Goal: Task Accomplishment & Management: Manage account settings

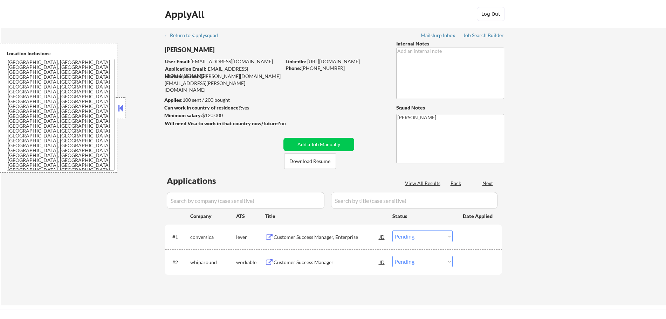
select select ""pending""
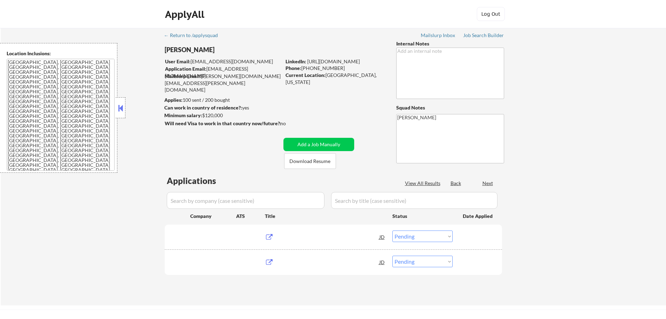
select select ""pending""
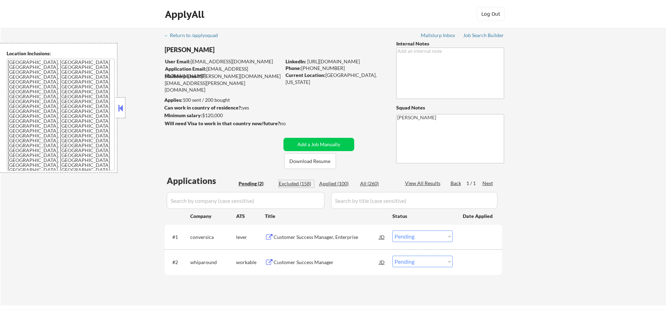
click at [293, 183] on div "Excluded (158)" at bounding box center [296, 183] width 35 height 7
select select ""excluded""
select select ""excluded__expired_""
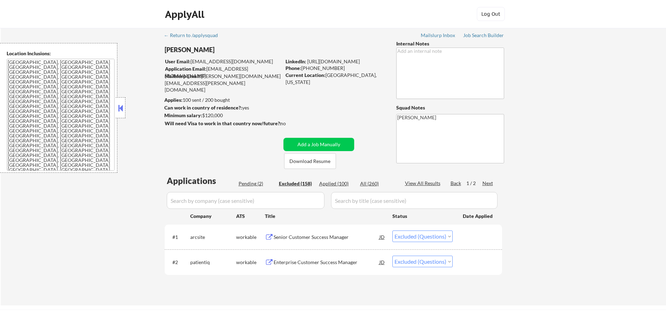
select select ""excluded__salary_""
select select ""excluded__other_""
select select ""excluded""
select select ""excluded__salary_""
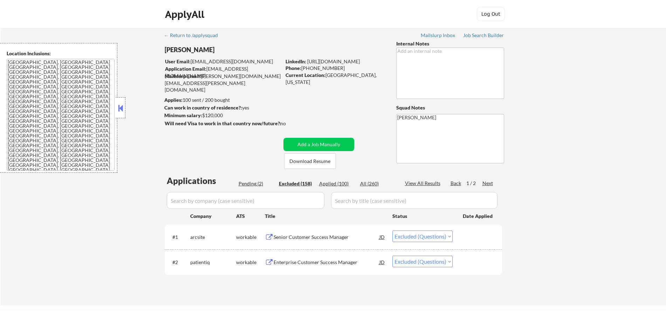
select select ""excluded""
select select ""excluded__expired_""
select select ""excluded__location_""
select select ""excluded__expired_""
select select ""excluded__salary_""
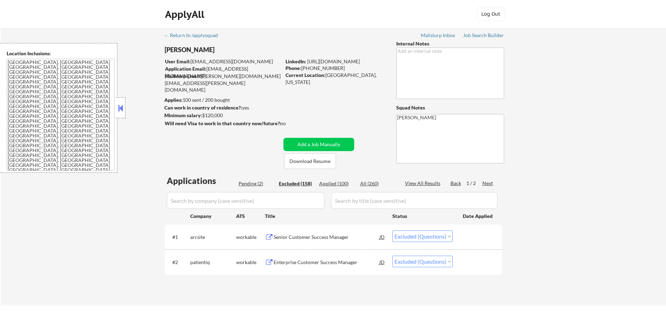
select select ""excluded__expired_""
select select ""excluded__salary_""
select select ""excluded__location_""
select select ""excluded__expired_""
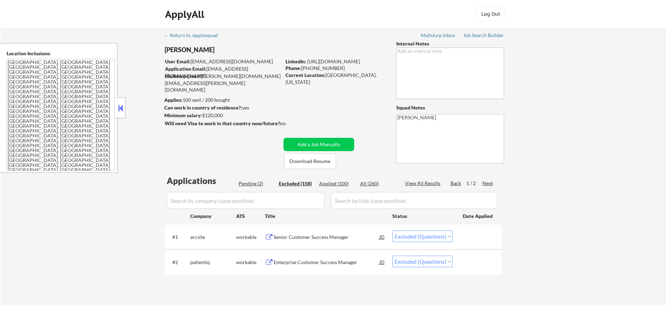
select select ""excluded__salary_""
select select ""excluded__expired_""
select select ""excluded__salary_""
select select ""excluded__other_""
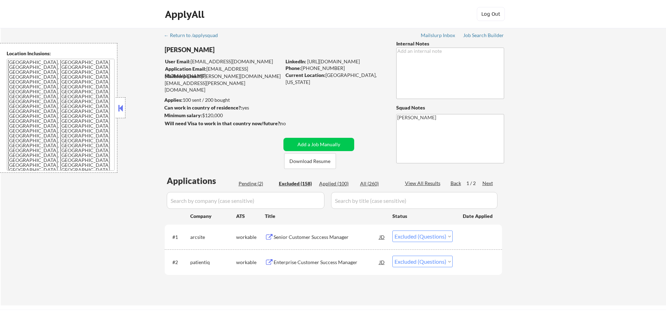
select select ""excluded""
select select ""excluded__location_""
select select ""excluded__expired_""
select select ""excluded""
select select ""excluded__salary_""
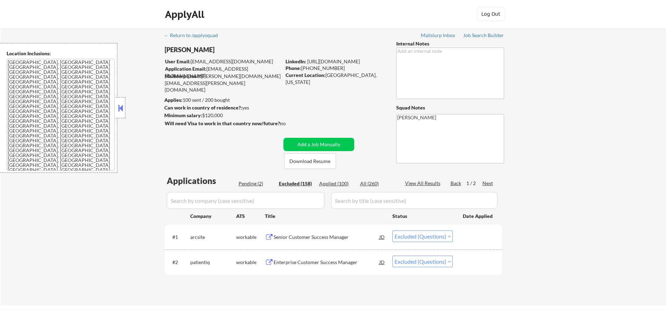
select select ""excluded__expired_""
select select ""excluded__location_""
select select ""excluded__salary_""
select select ""excluded__expired_""
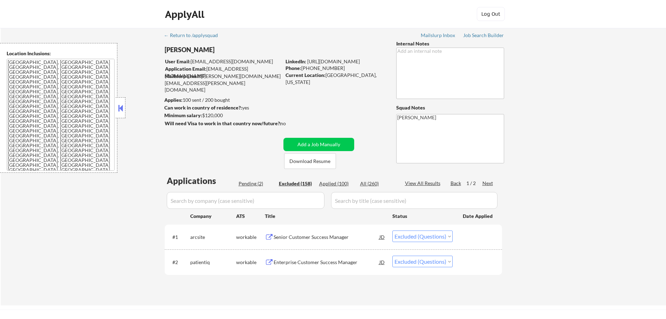
select select ""excluded__expired_""
select select ""excluded__location_""
select select ""excluded__salary_""
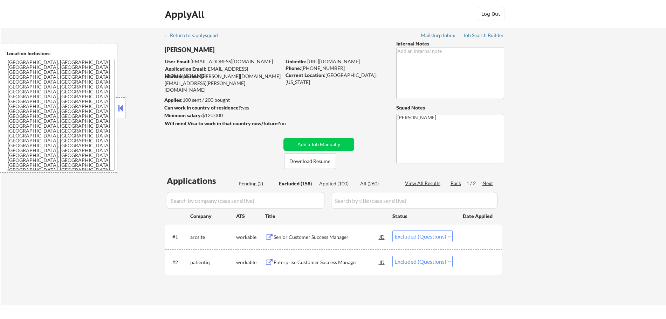
select select ""excluded__location_""
select select ""excluded__salary_""
select select ""excluded__expired_""
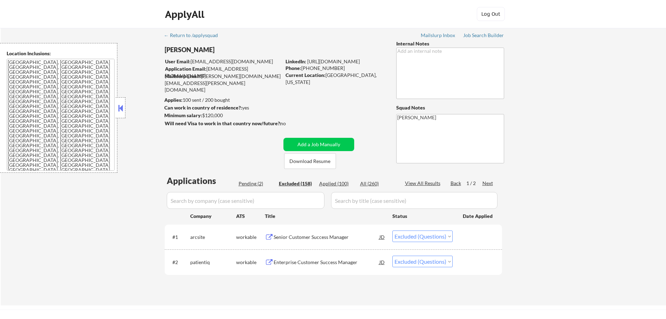
select select ""excluded__expired_""
select select ""excluded__salary_""
select select ""excluded__location_""
select select ""excluded__other_""
select select ""excluded""
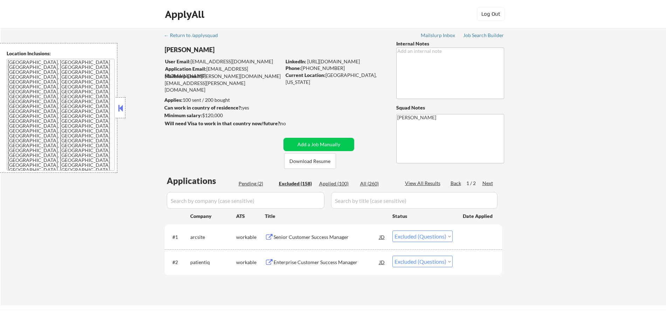
select select ""excluded__expired_""
select select ""excluded__location_""
select select ""excluded__expired_""
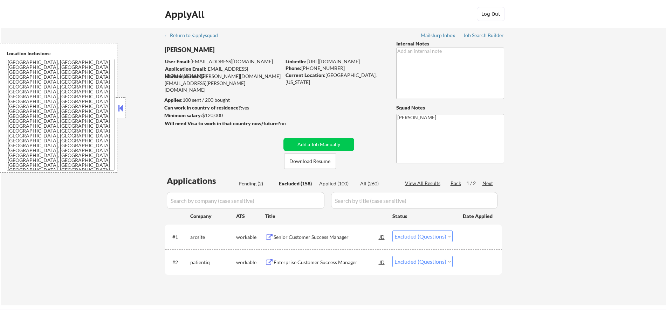
select select ""excluded__salary_""
select select ""excluded__location_""
select select ""excluded__salary_""
select select ""excluded__location_""
select select ""excluded__expired_""
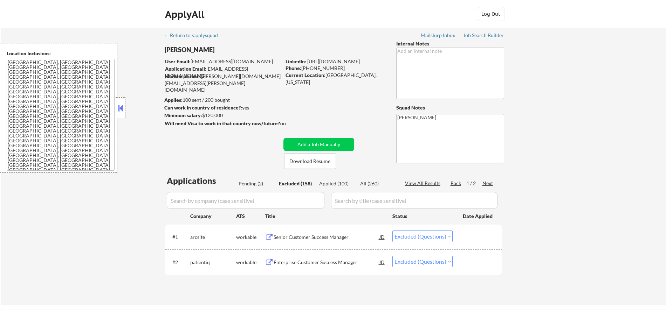
select select ""excluded__salary_""
select select ""excluded""
select select ""excluded__expired_""
select select ""excluded__location_""
select select ""excluded__expired_""
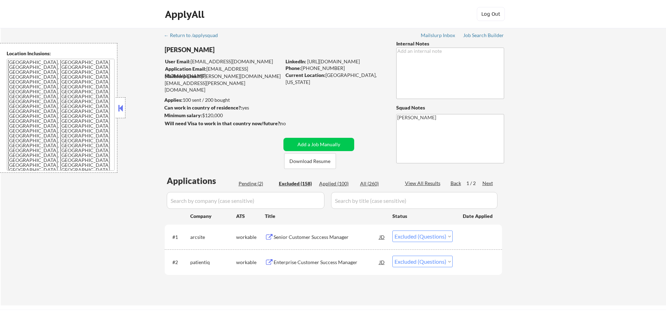
select select ""excluded__expired_""
select select ""excluded__salary_""
select select ""excluded__expired_""
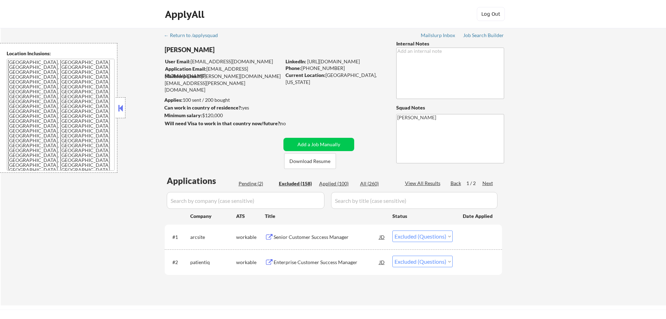
select select ""excluded__expired_""
select select ""excluded__salary_""
select select ""excluded""
select select ""excluded__expired_""
select select ""excluded__salary_""
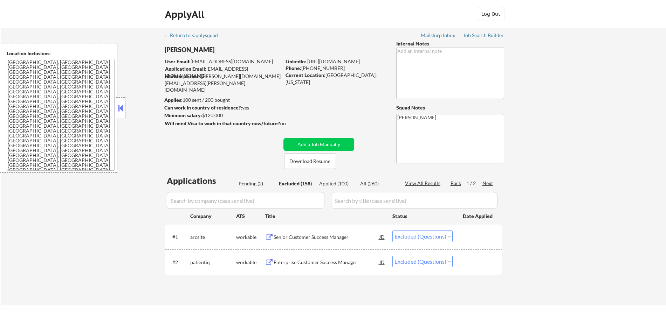
select select ""excluded__location_""
select select ""excluded""
select select ""excluded__expired_""
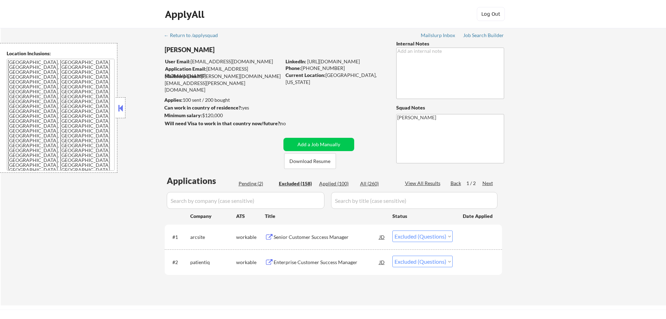
select select ""excluded__location_""
select select ""excluded__expired_""
select select ""excluded__location_""
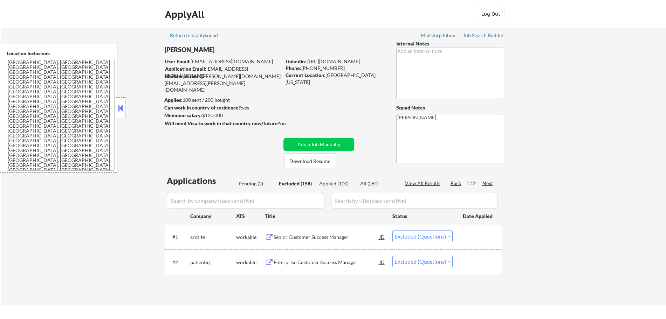
select select ""excluded__salary_""
select select ""excluded__expired_""
select select ""excluded__location_""
select select ""excluded__expired_""
select select ""excluded__location_""
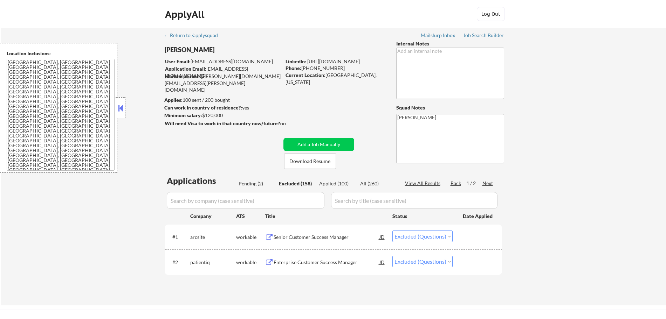
select select ""excluded__expired_""
select select ""excluded__salary_""
select select ""excluded__location_""
select select ""excluded""
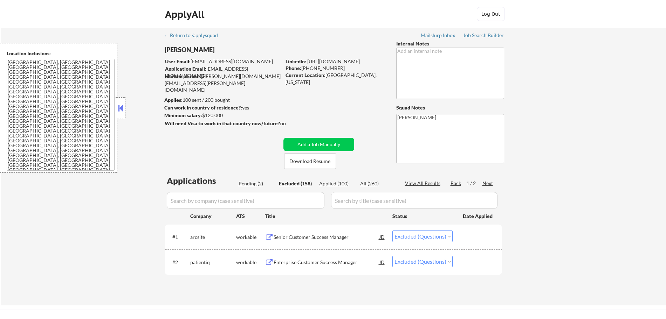
select select ""excluded__expired_""
select select ""excluded__salary_""
select select ""excluded__expired_""
select select ""excluded__salary_""
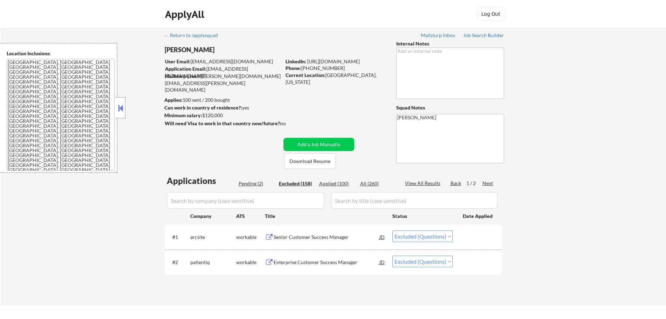
select select ""excluded__salary_""
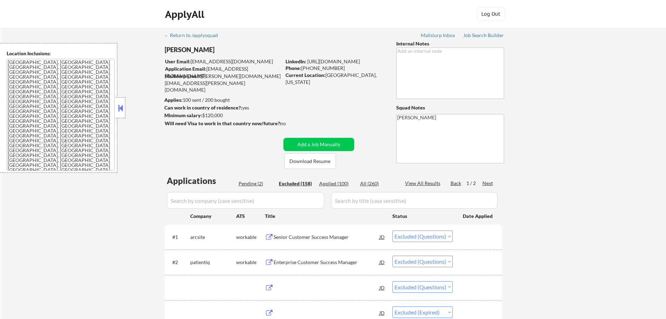
scroll to position [154, 0]
